Goal: Task Accomplishment & Management: Complete application form

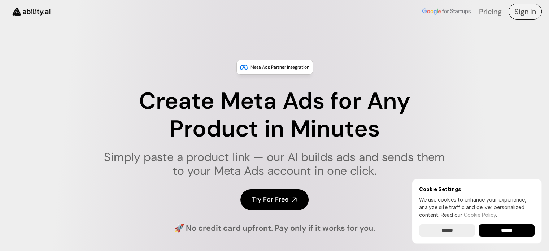
click at [521, 13] on h4 "Sign In" at bounding box center [525, 11] width 22 height 10
click at [495, 231] on input "******" at bounding box center [507, 230] width 56 height 12
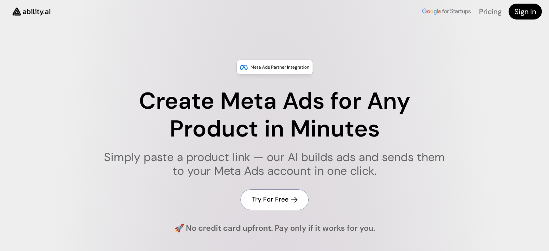
click at [274, 202] on h4 "Try For Free" at bounding box center [270, 199] width 36 height 9
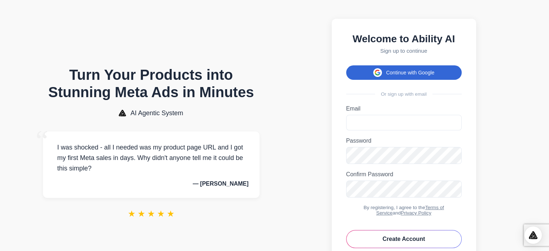
click at [380, 73] on span at bounding box center [377, 72] width 9 height 9
